Goal: Task Accomplishment & Management: Manage account settings

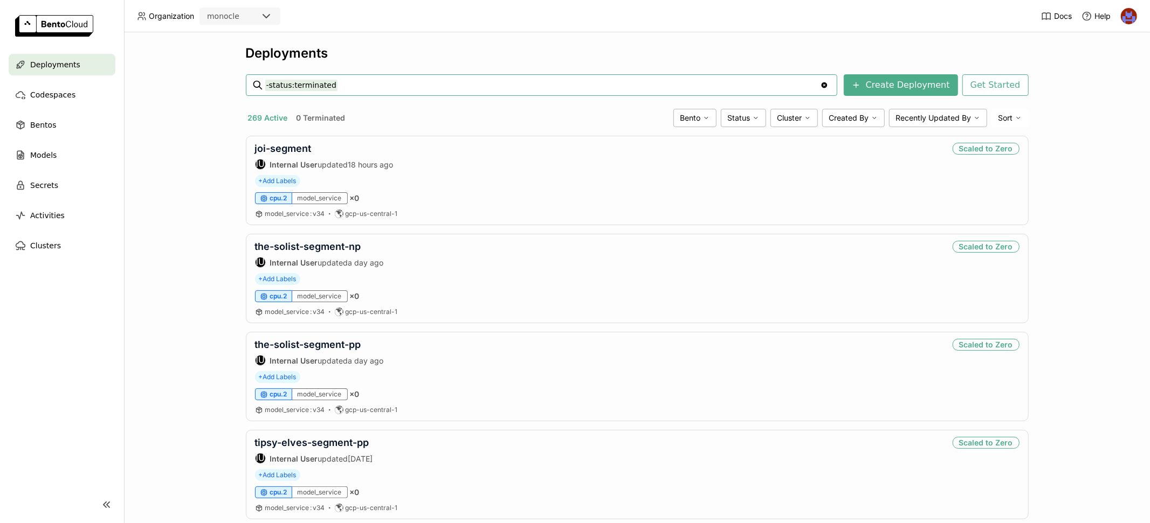
click at [348, 85] on input "-status:terminated" at bounding box center [542, 85] width 555 height 17
type input "[PERSON_NAME]"
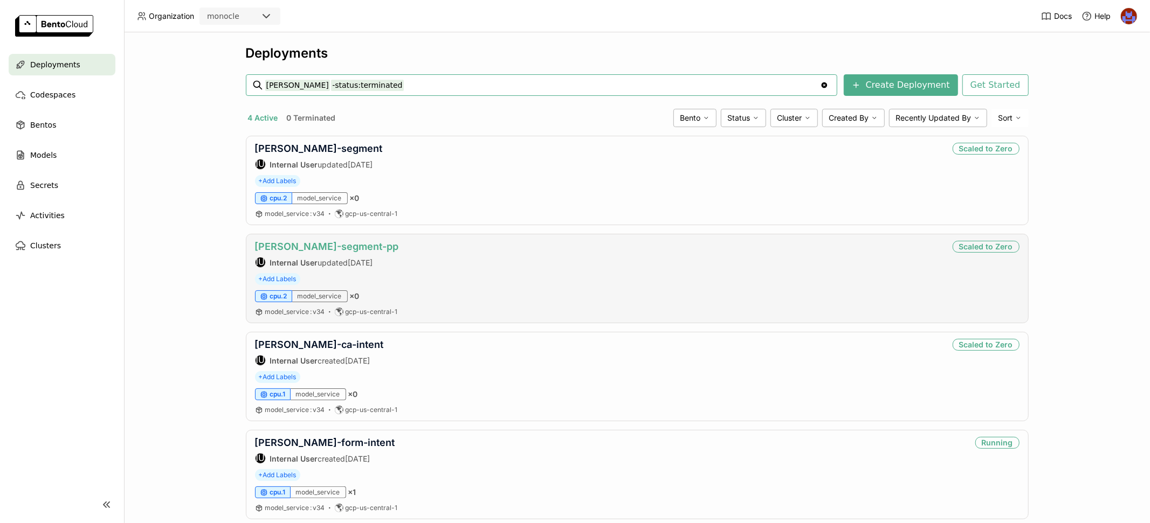
click at [333, 241] on link "[PERSON_NAME]-segment-pp" at bounding box center [327, 246] width 144 height 11
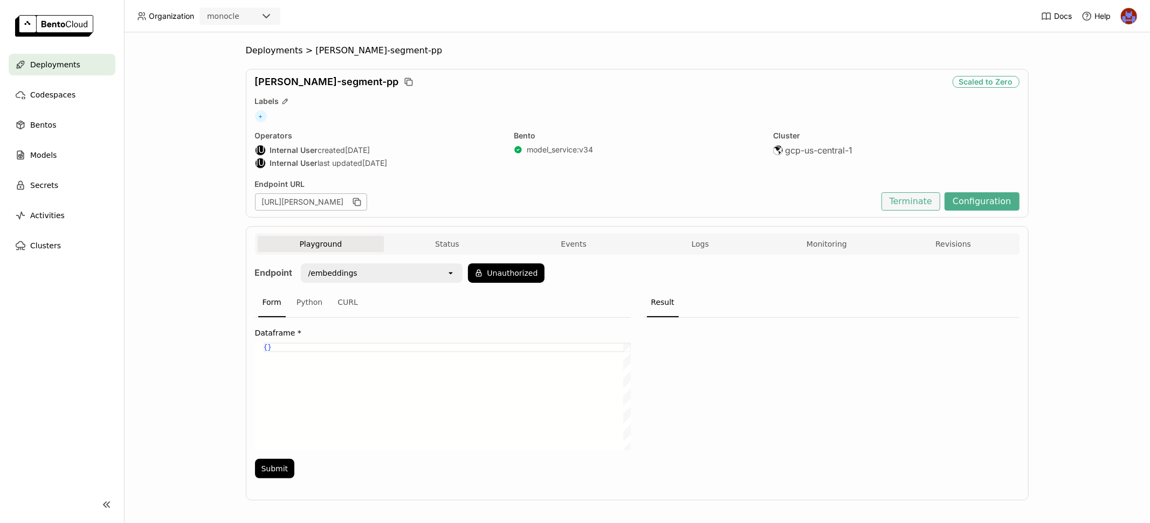
click at [936, 204] on button "Terminate" at bounding box center [910, 201] width 59 height 18
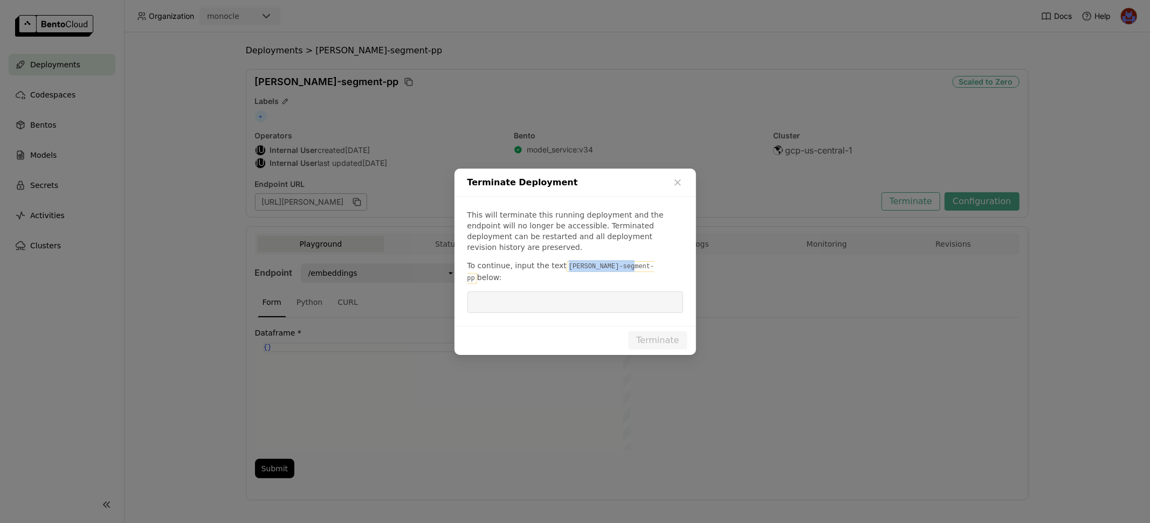
drag, startPoint x: 627, startPoint y: 268, endPoint x: 562, endPoint y: 266, distance: 64.7
click at [562, 266] on code "[PERSON_NAME]-segment-pp" at bounding box center [560, 272] width 187 height 23
copy code "[PERSON_NAME]-segment-pp"
click at [555, 292] on input "dialog" at bounding box center [575, 302] width 203 height 20
paste input "[PERSON_NAME]-segment-pp"
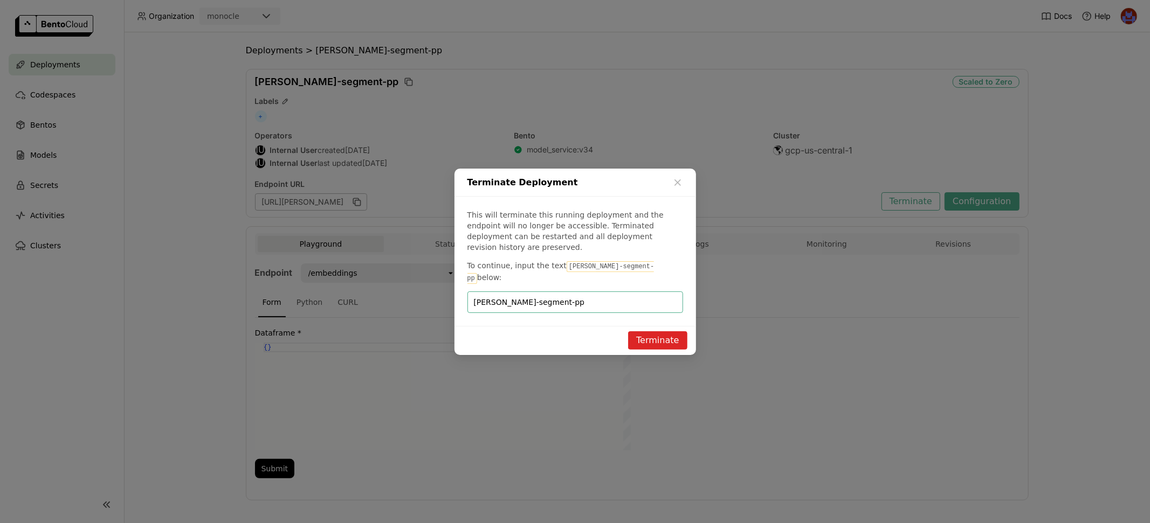
type input "[PERSON_NAME]-segment-pp"
click at [647, 332] on button "Terminate" at bounding box center [657, 341] width 59 height 18
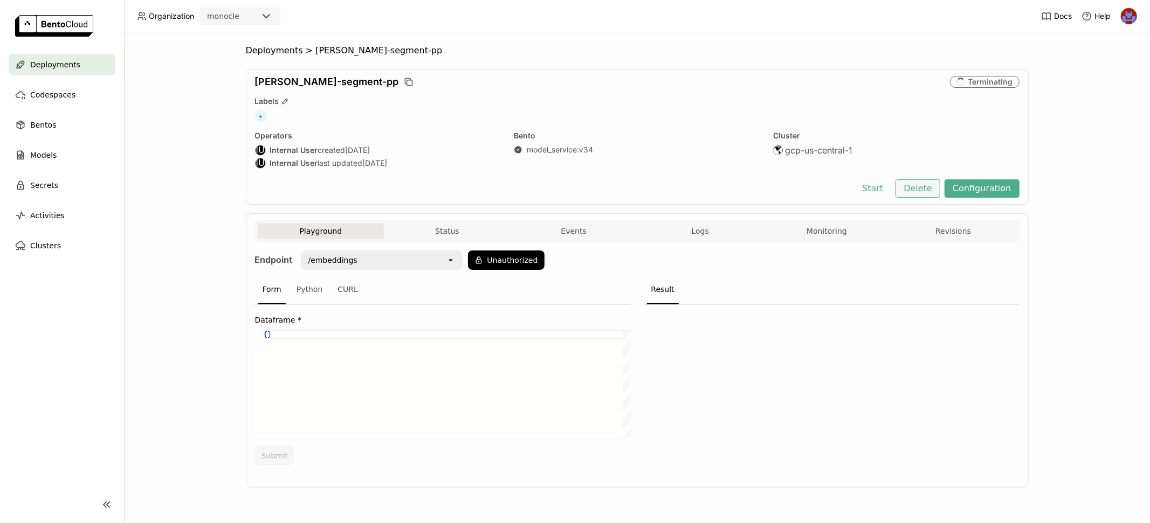
click at [927, 185] on button "Delete" at bounding box center [917, 189] width 45 height 18
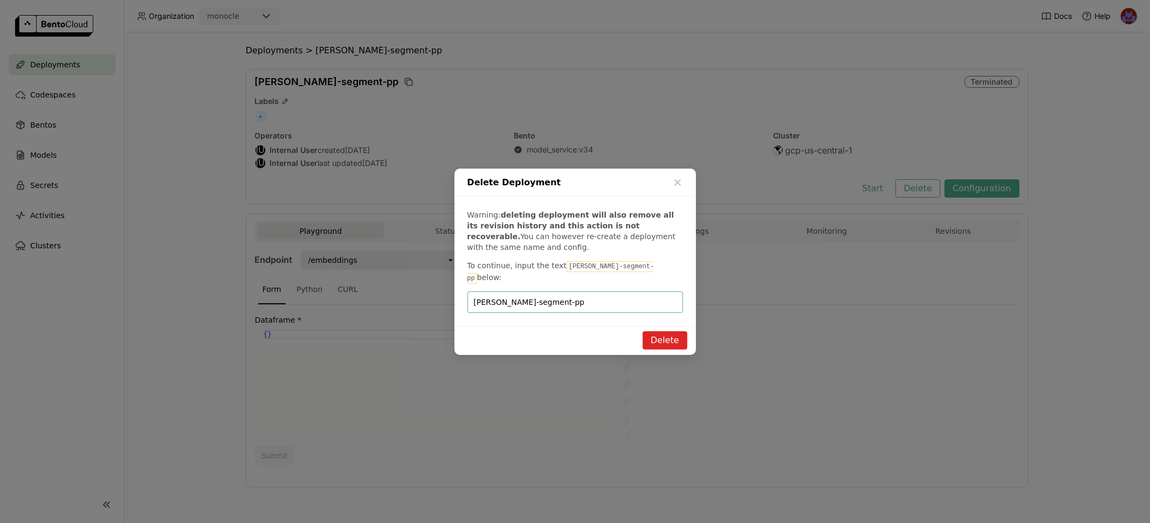
type input "[PERSON_NAME]-segment-pp"
click at [656, 336] on button "Delete" at bounding box center [665, 341] width 45 height 18
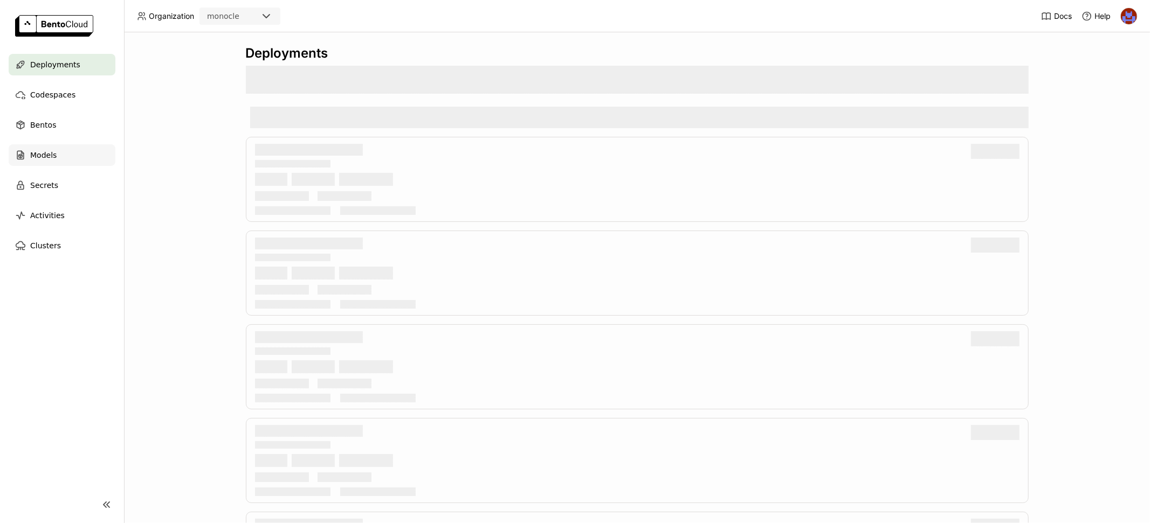
click at [53, 160] on span "Models" at bounding box center [43, 155] width 26 height 13
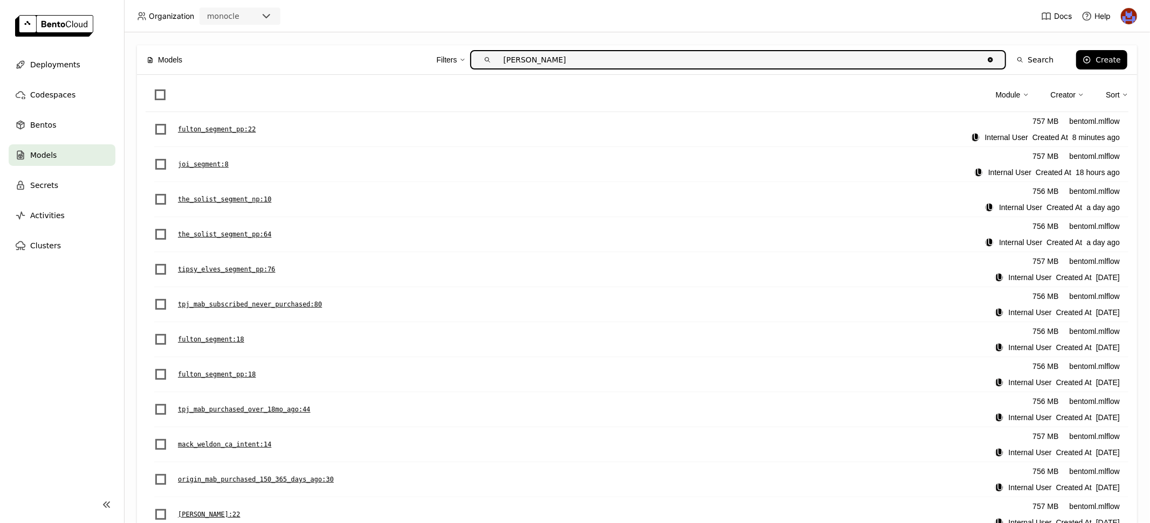
type input "[PERSON_NAME]"
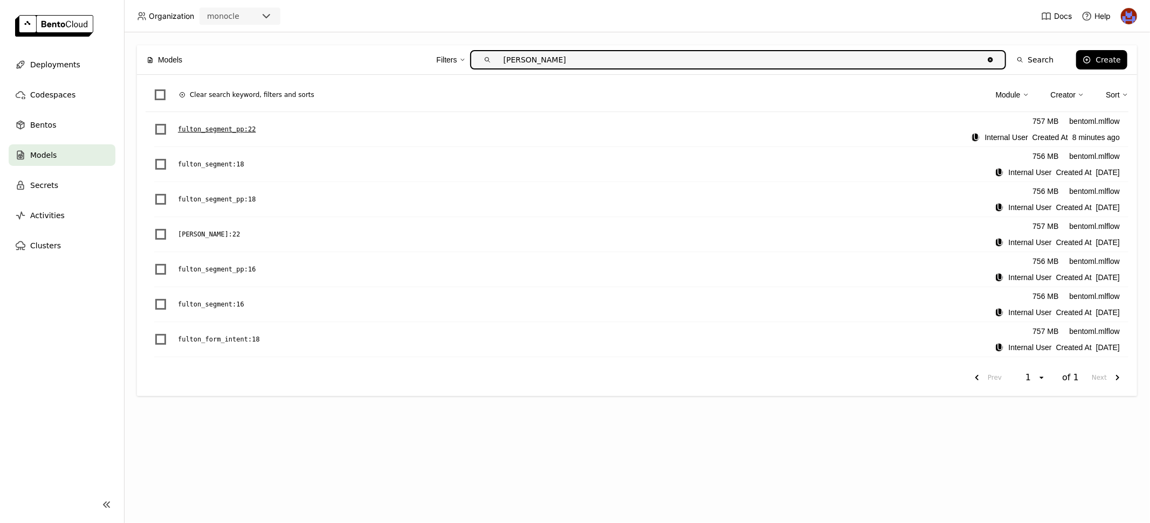
click at [158, 127] on span "List item" at bounding box center [160, 129] width 11 height 11
click at [154, 123] on input "List item" at bounding box center [154, 123] width 0 height 0
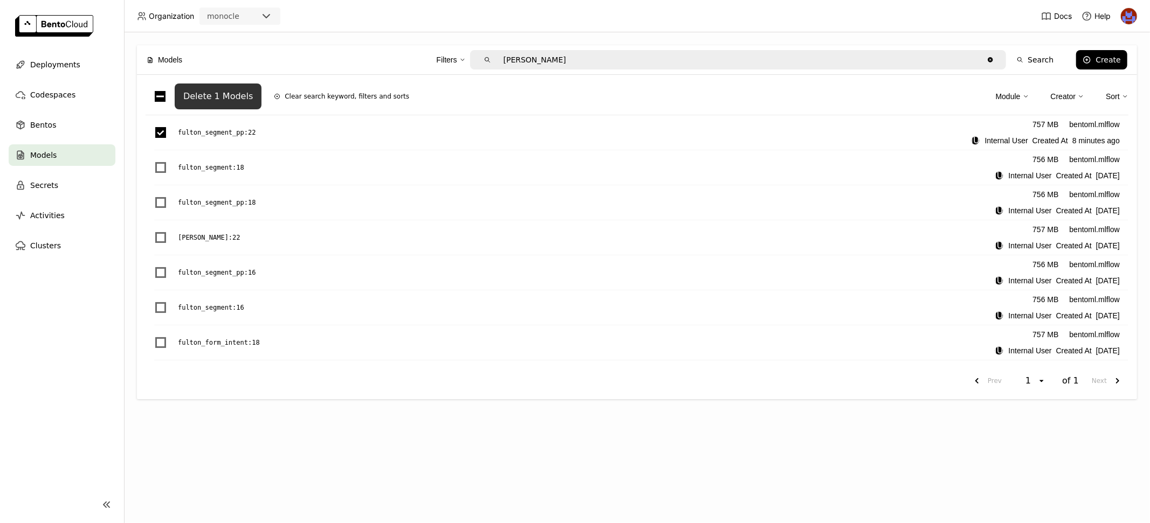
click at [217, 104] on button "Delete 1 Models" at bounding box center [218, 97] width 87 height 26
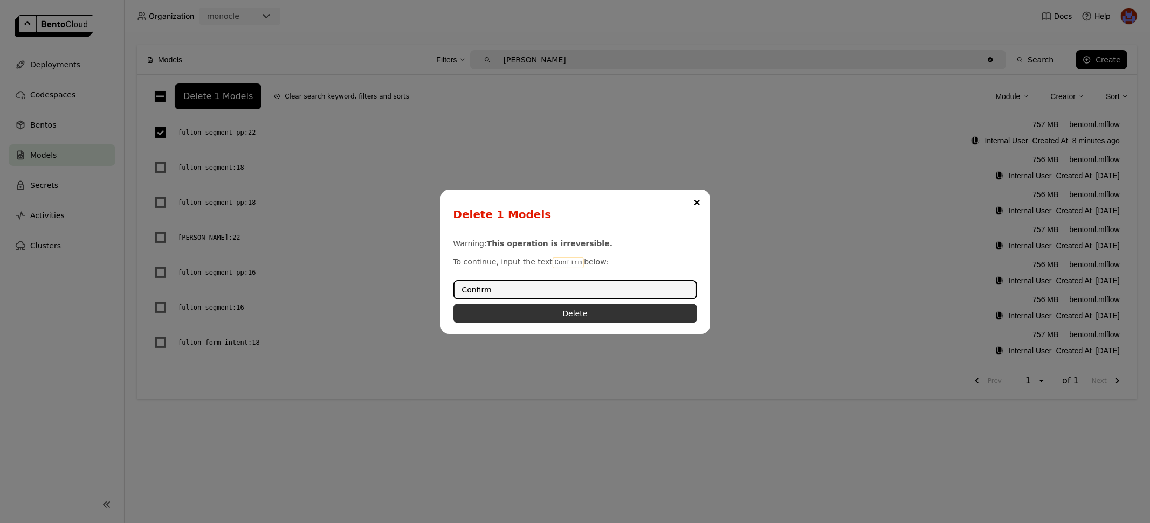
type input "Confirm"
click at [497, 314] on button "Delete" at bounding box center [575, 313] width 244 height 19
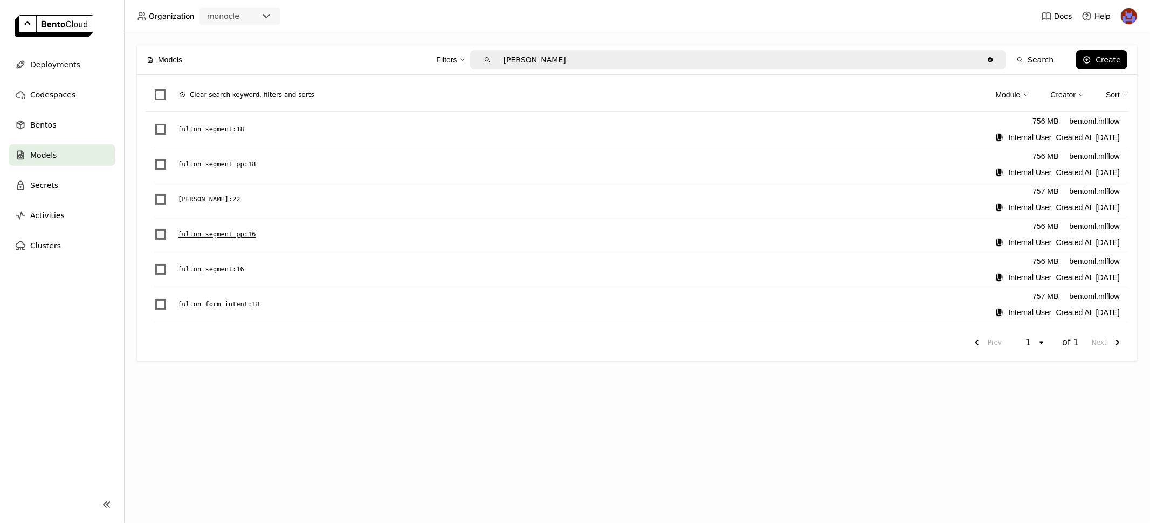
click at [162, 234] on span "List item" at bounding box center [160, 234] width 11 height 11
click at [154, 228] on input "List item" at bounding box center [154, 228] width 0 height 0
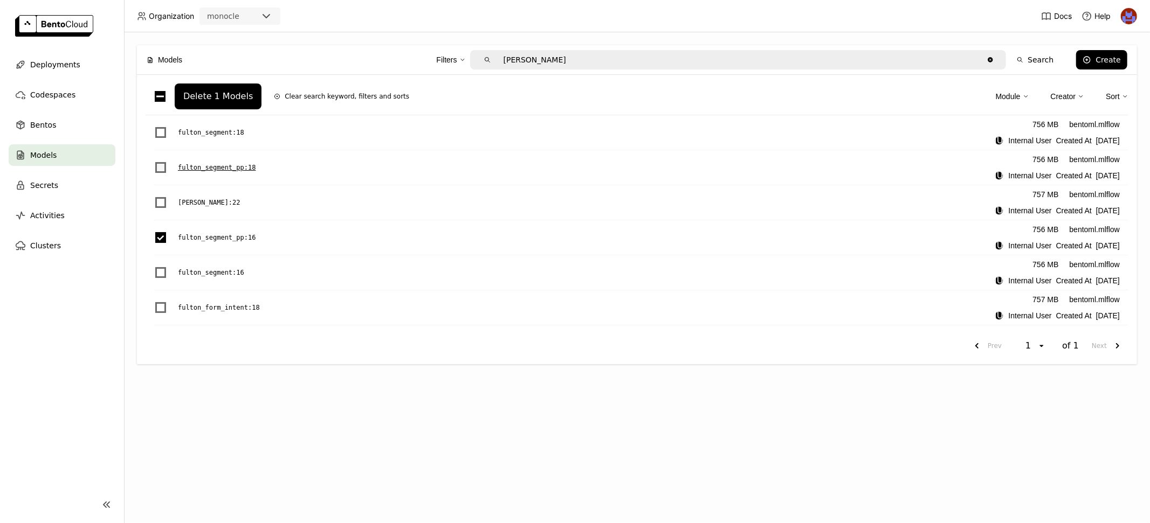
click at [159, 172] on span "List item" at bounding box center [160, 167] width 11 height 11
click at [154, 161] on input "List item" at bounding box center [154, 161] width 0 height 0
click at [239, 99] on div "Delete 2 Models" at bounding box center [218, 96] width 70 height 11
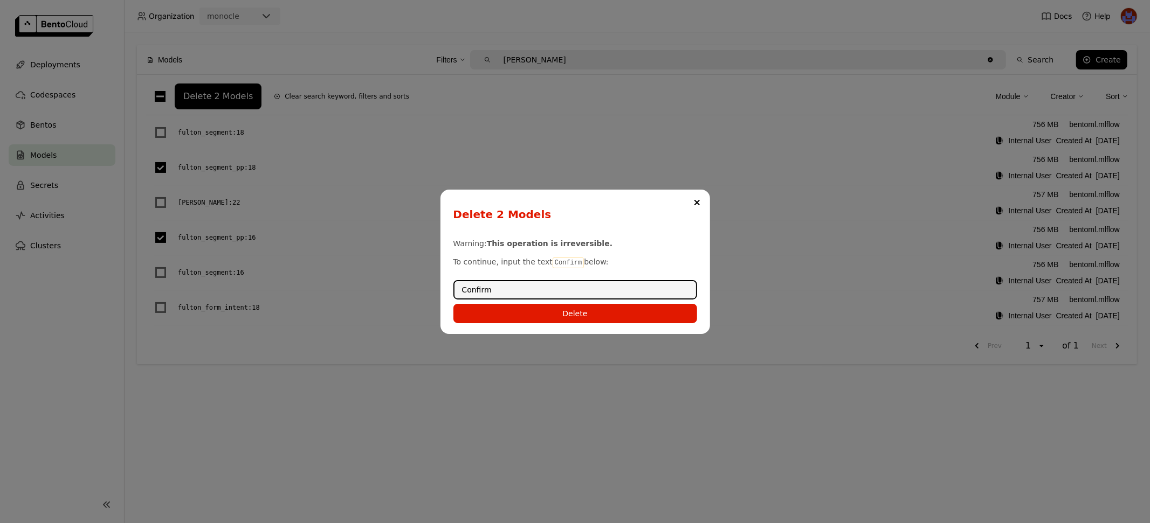
type input "Confirm"
click at [576, 323] on div "Delete 2 Models Warning: This operation is irreversible. To continue, input the…" at bounding box center [575, 262] width 270 height 144
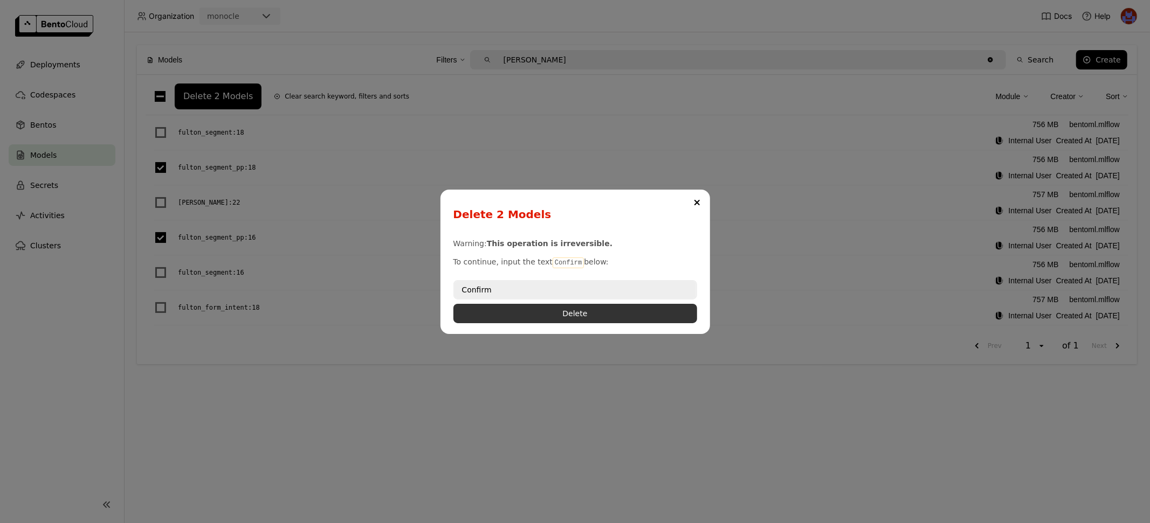
click at [576, 316] on button "Delete" at bounding box center [575, 313] width 244 height 19
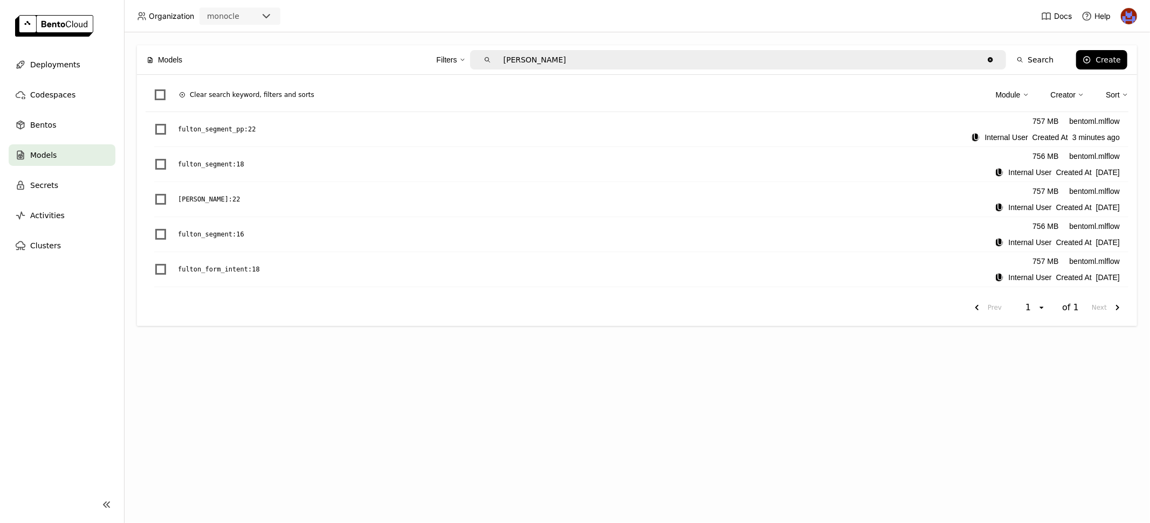
click at [72, 49] on link at bounding box center [62, 27] width 124 height 54
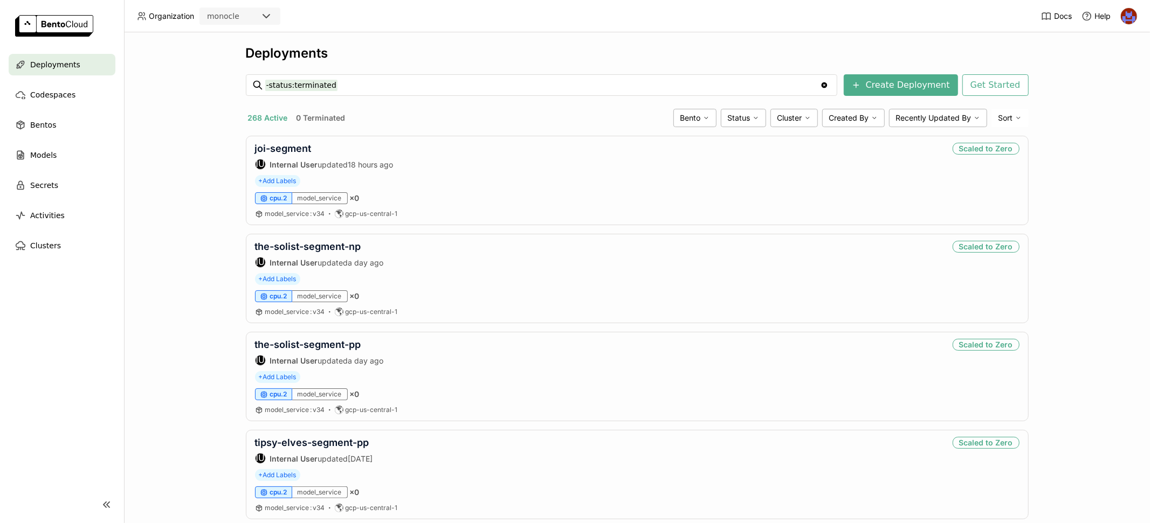
click at [1119, 16] on div "Docs Help" at bounding box center [1089, 16] width 96 height 32
click at [1129, 19] on img at bounding box center [1129, 16] width 16 height 16
click at [1096, 75] on span "API Tokens" at bounding box center [1112, 72] width 38 height 10
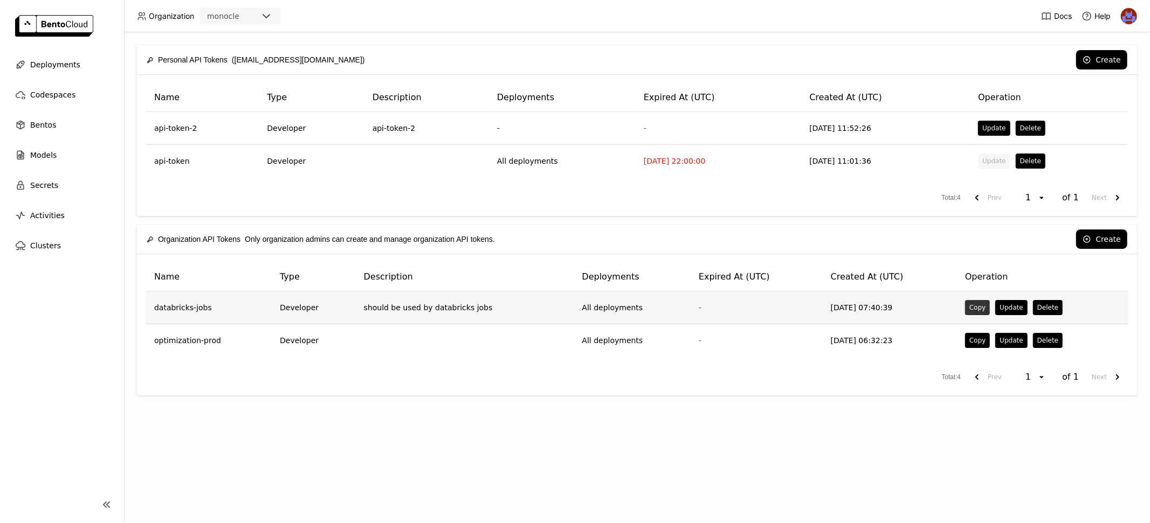
click at [965, 310] on button "Copy" at bounding box center [977, 307] width 25 height 15
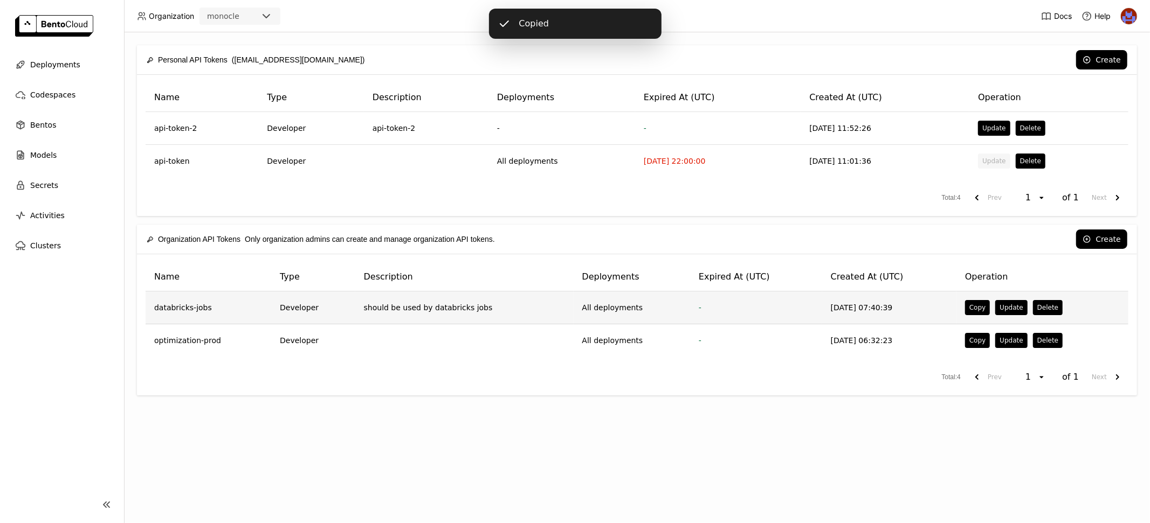
click at [503, 319] on td "should be used by databricks jobs" at bounding box center [464, 308] width 218 height 33
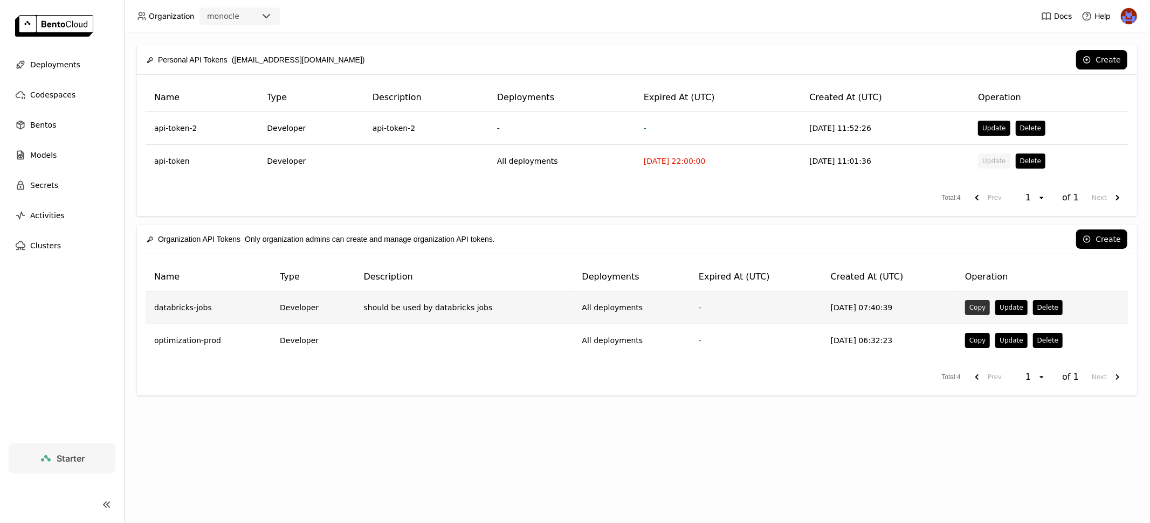
click at [976, 311] on button "Copy" at bounding box center [977, 307] width 25 height 15
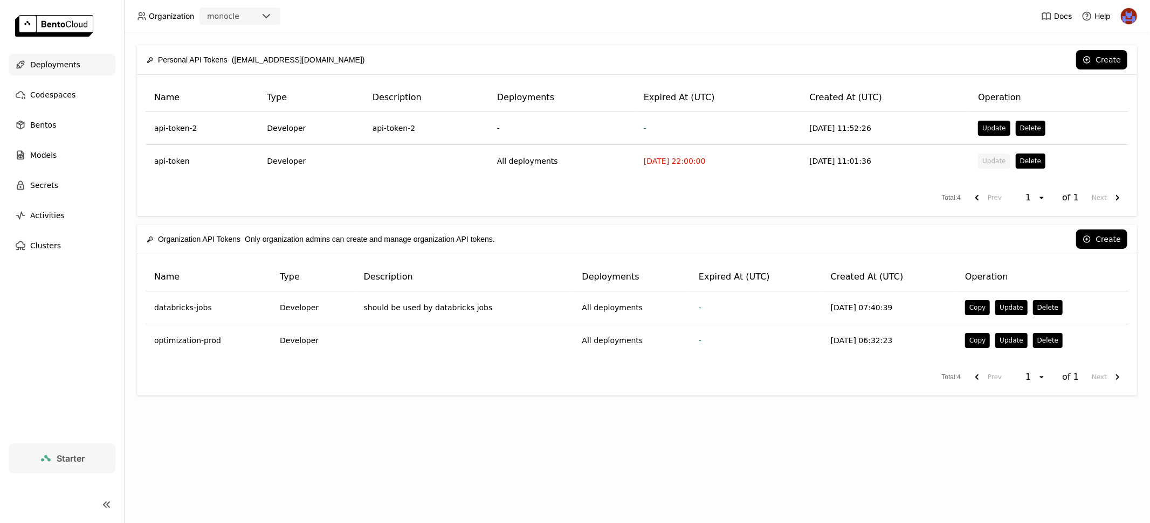
click at [61, 58] on span "Deployments" at bounding box center [55, 64] width 50 height 13
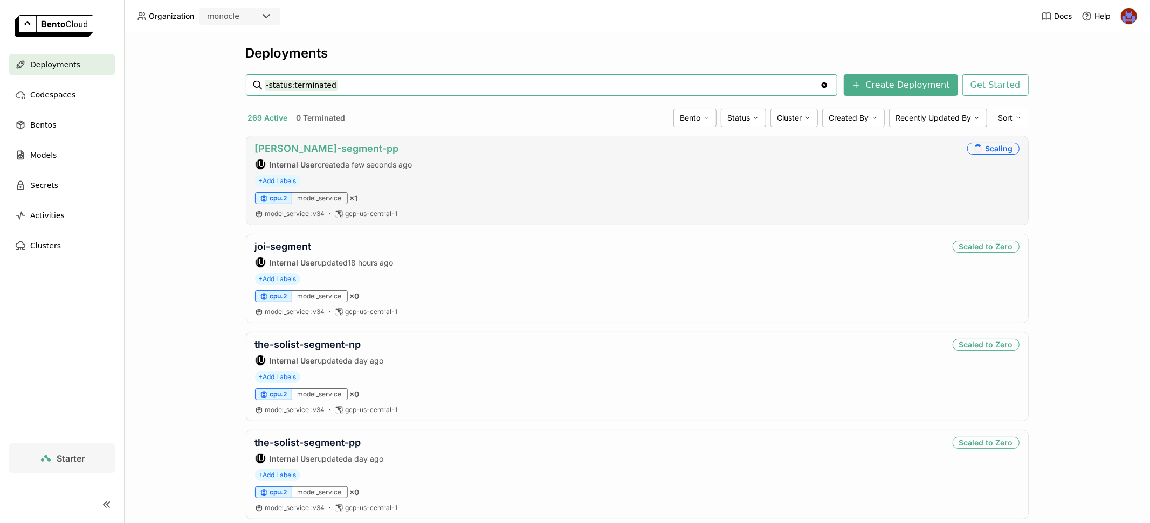
click at [339, 147] on link "[PERSON_NAME]-segment-pp" at bounding box center [327, 148] width 144 height 11
